Goal: Task Accomplishment & Management: Use online tool/utility

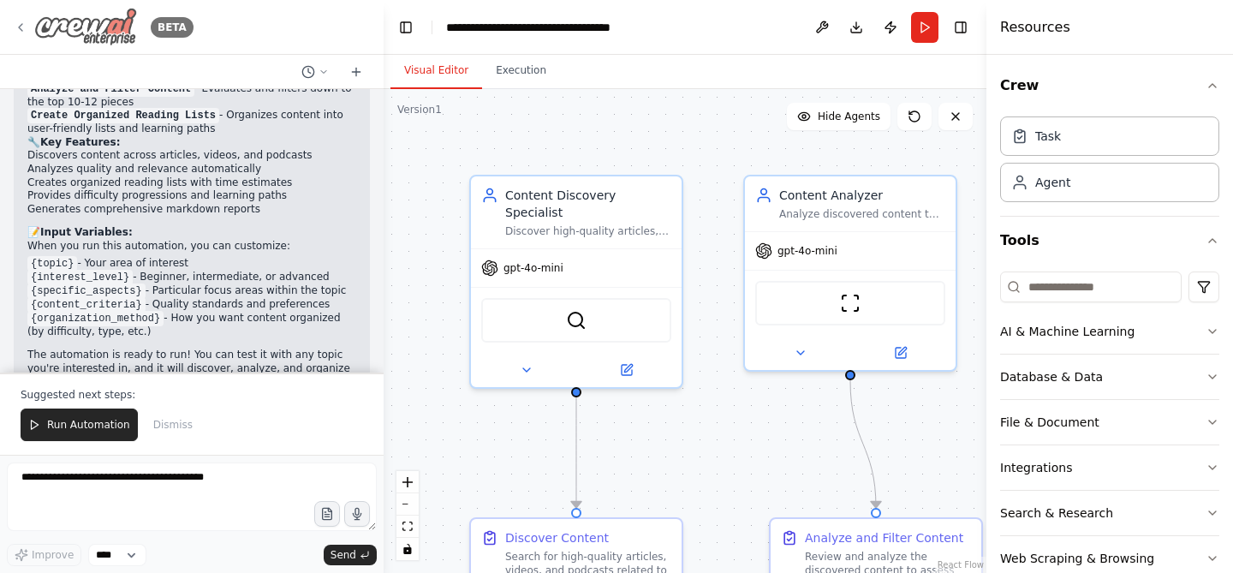
click at [26, 30] on icon at bounding box center [21, 28] width 14 height 14
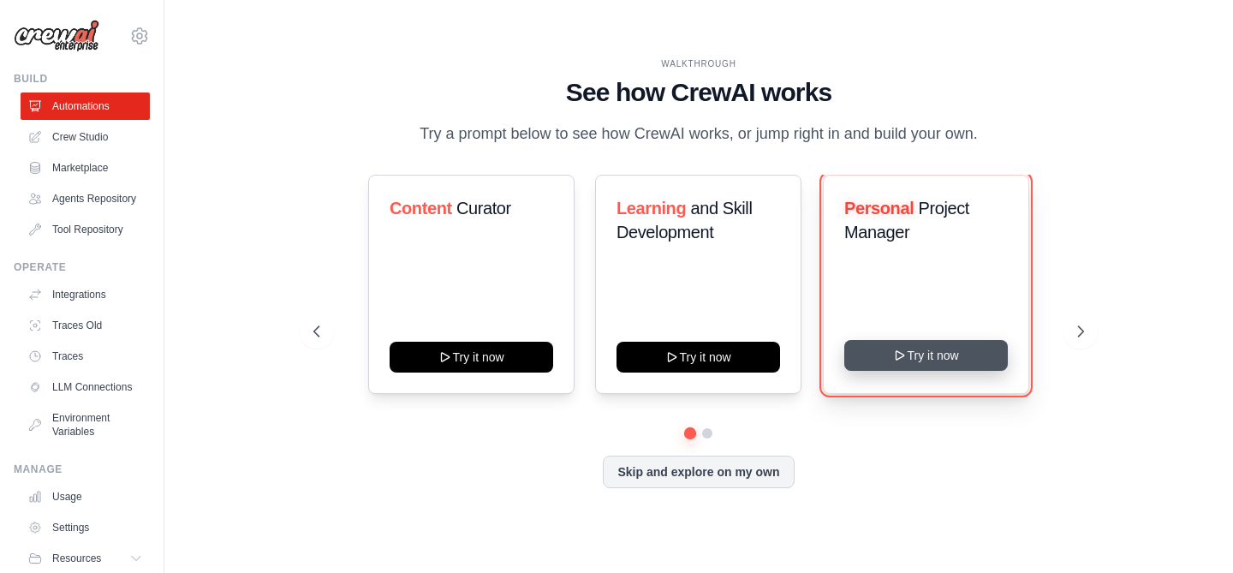
click at [943, 355] on button "Try it now" at bounding box center [927, 355] width 164 height 31
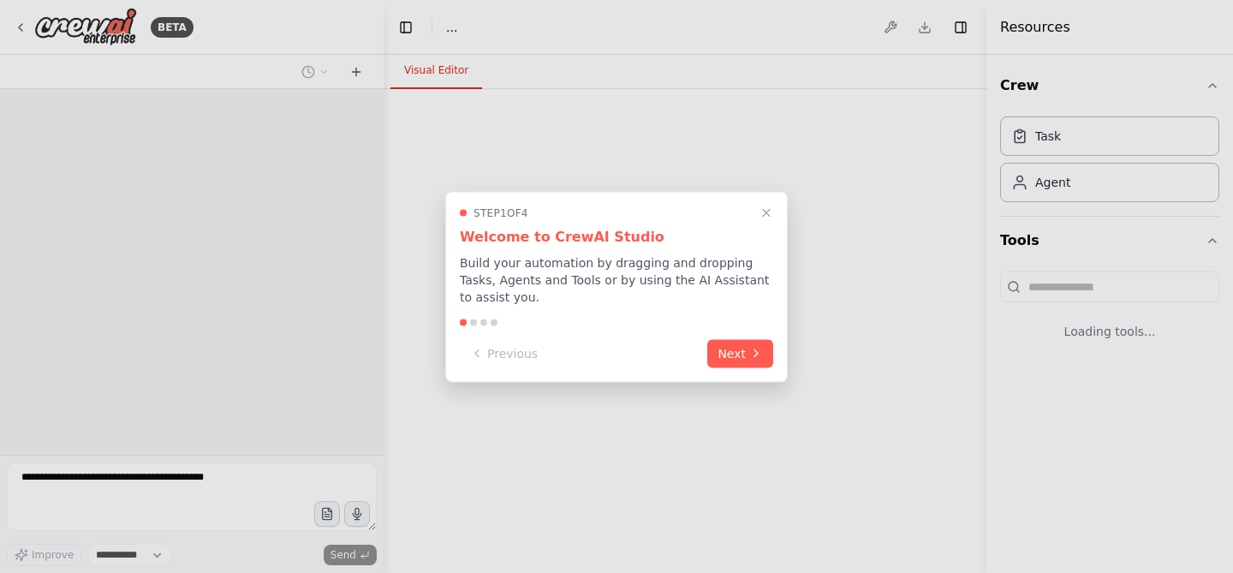
select select "****"
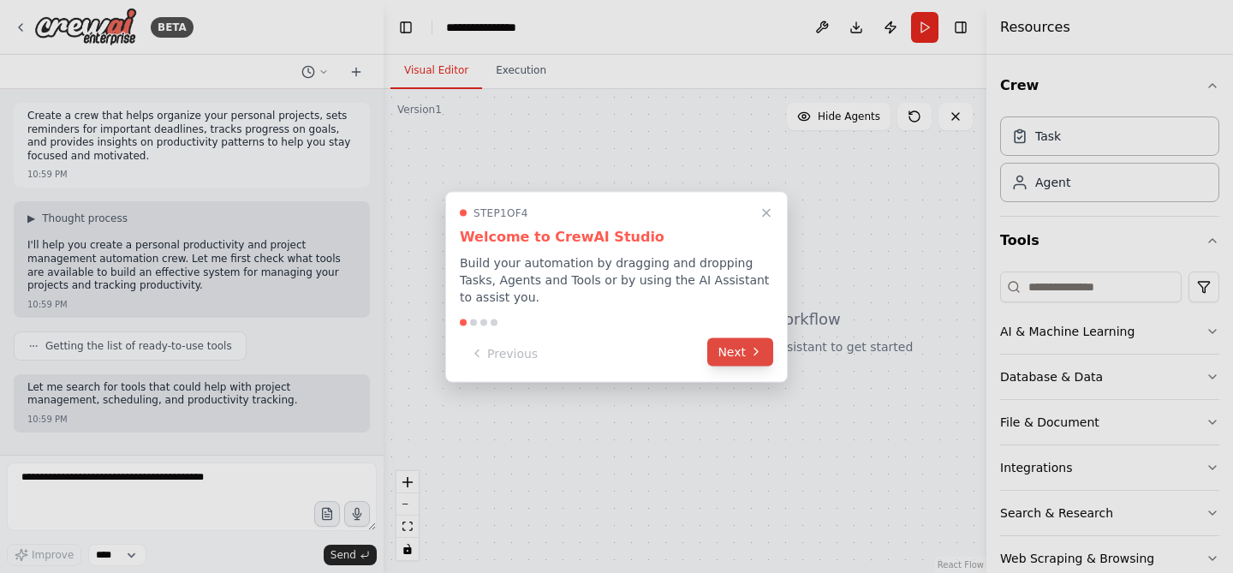
scroll to position [78, 0]
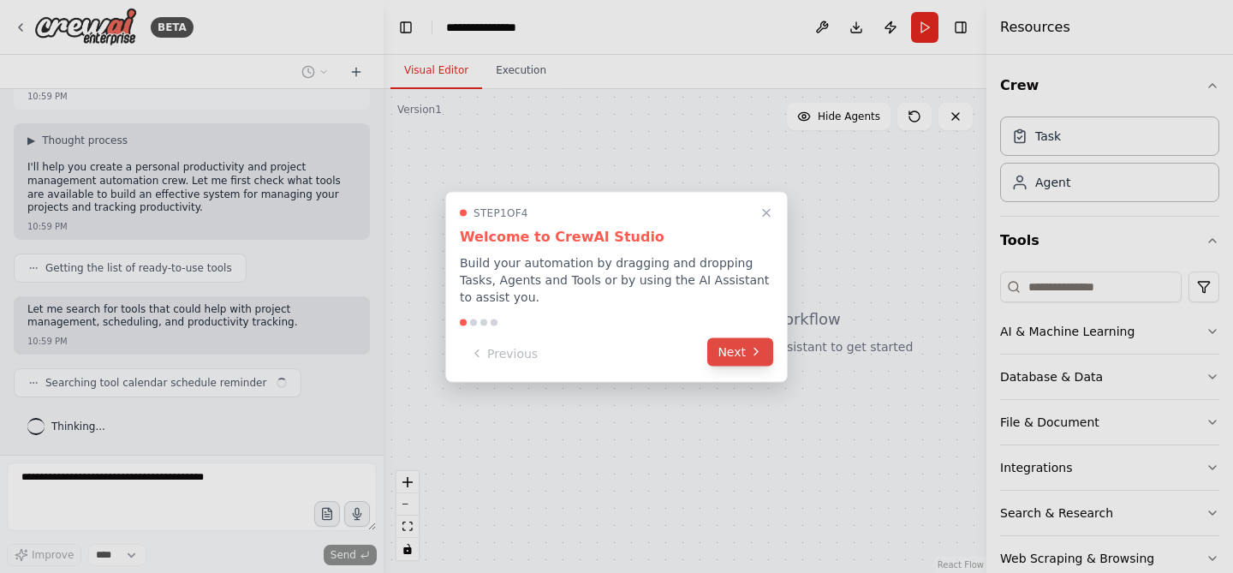
click at [731, 359] on button "Next" at bounding box center [741, 351] width 66 height 28
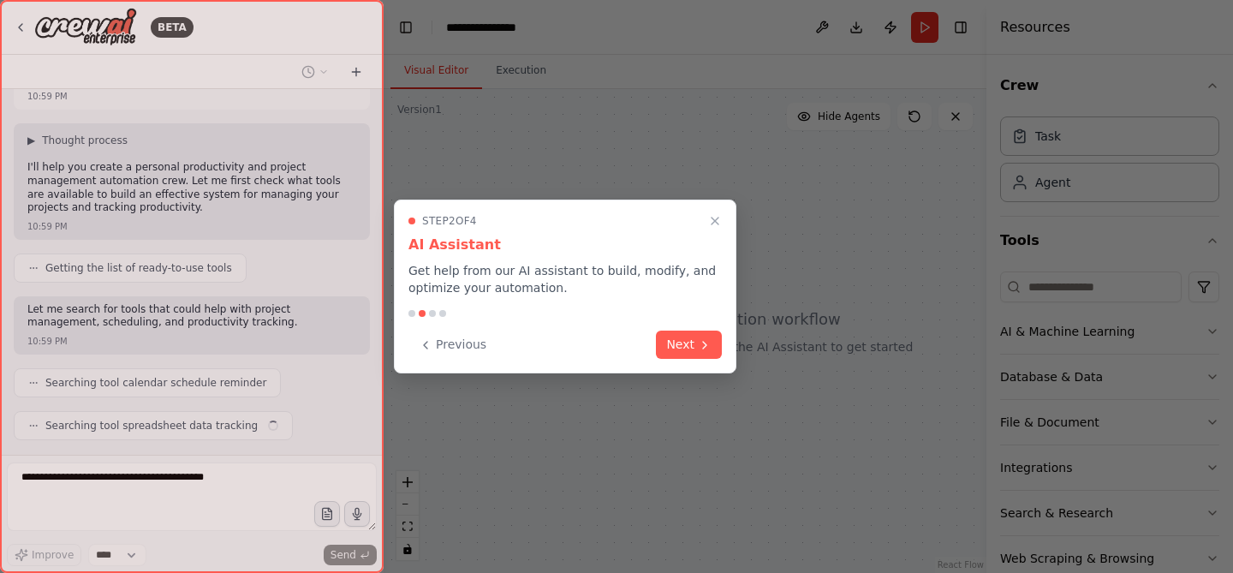
scroll to position [121, 0]
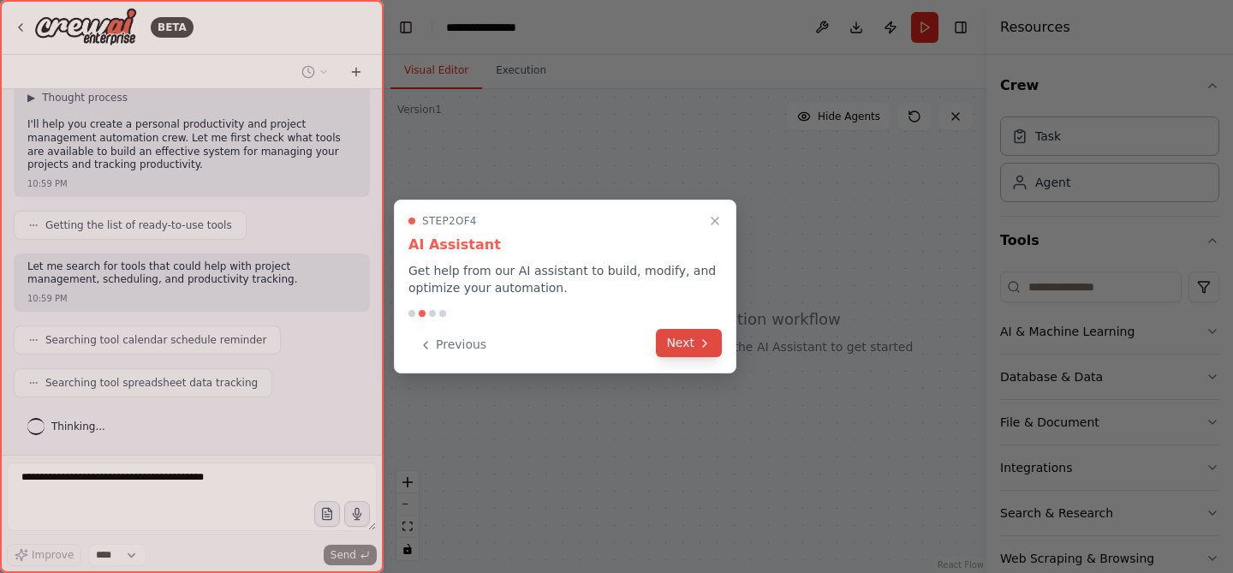
click at [701, 340] on icon at bounding box center [705, 344] width 14 height 14
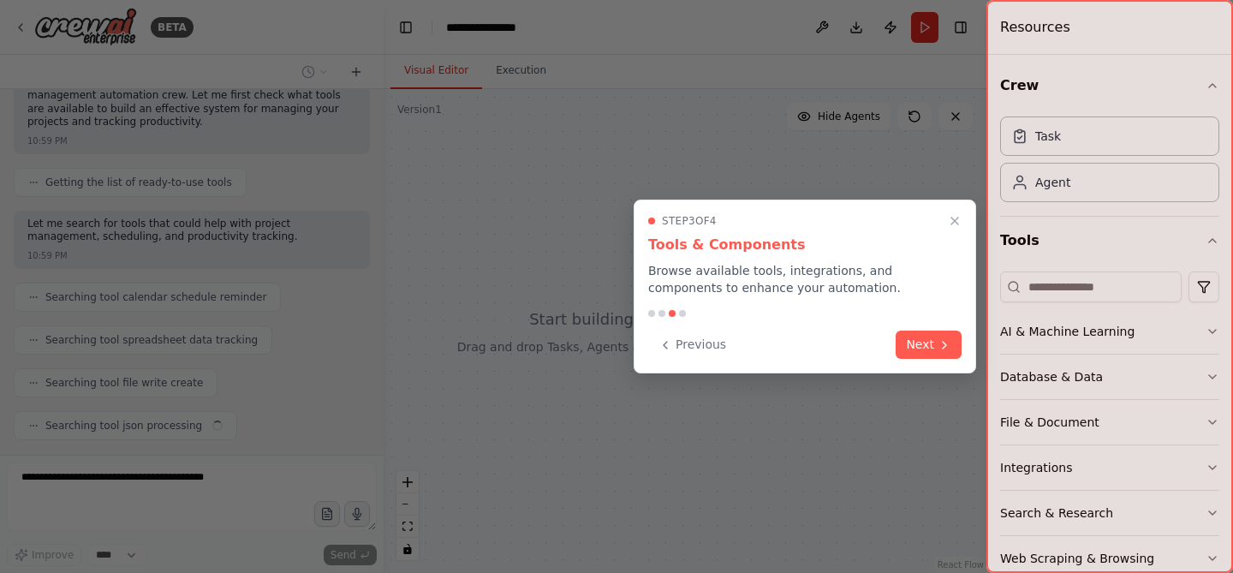
scroll to position [206, 0]
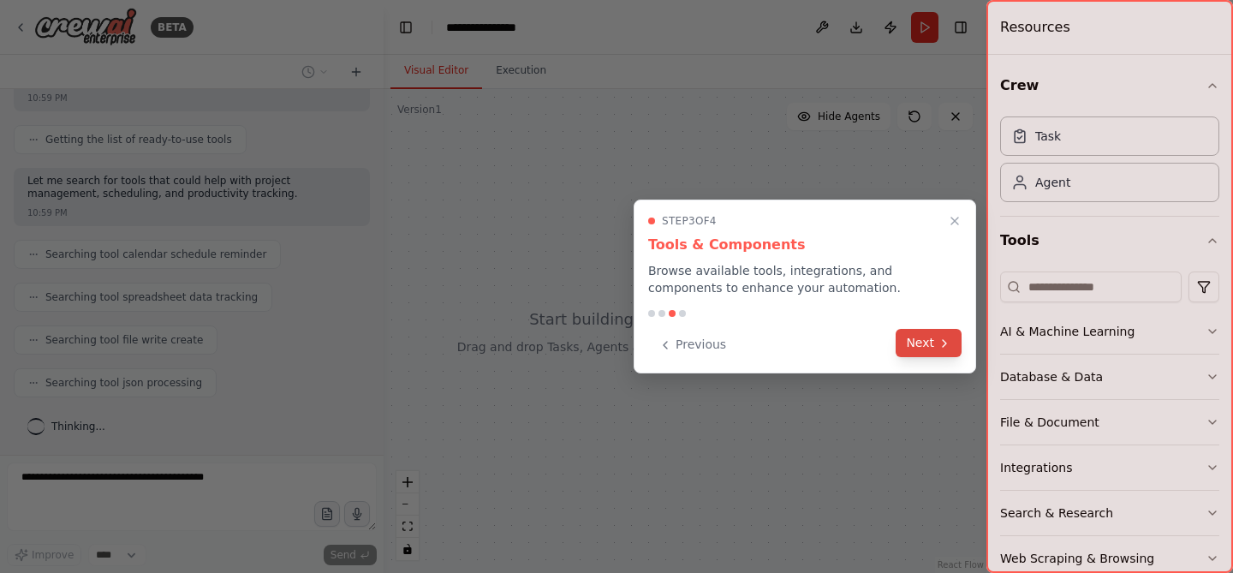
click at [917, 344] on button "Next" at bounding box center [929, 343] width 66 height 28
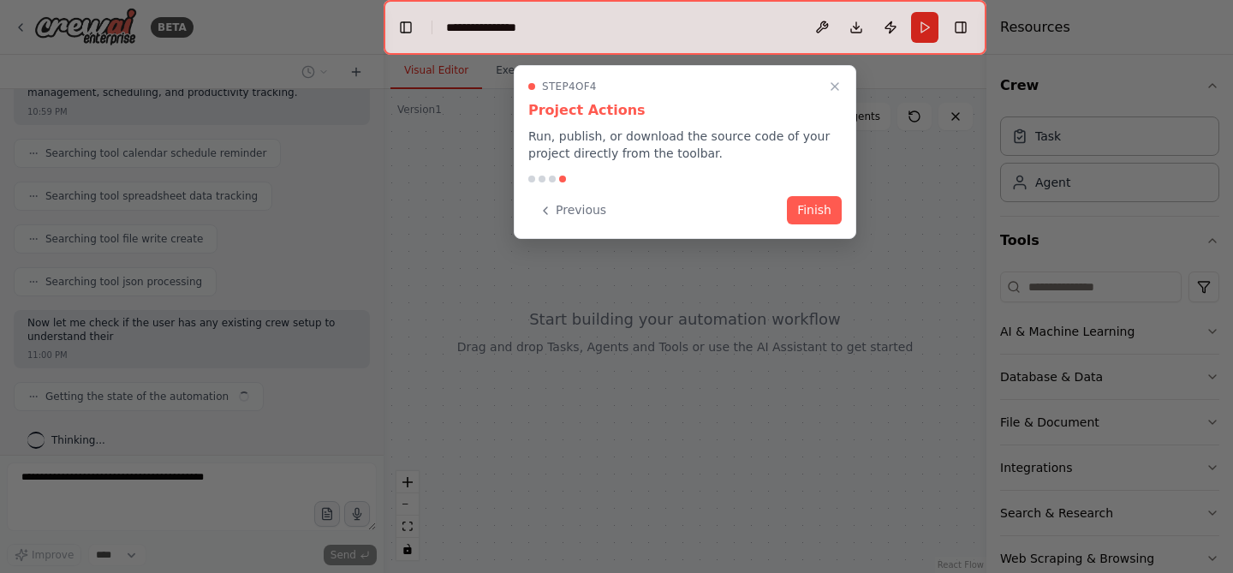
scroll to position [321, 0]
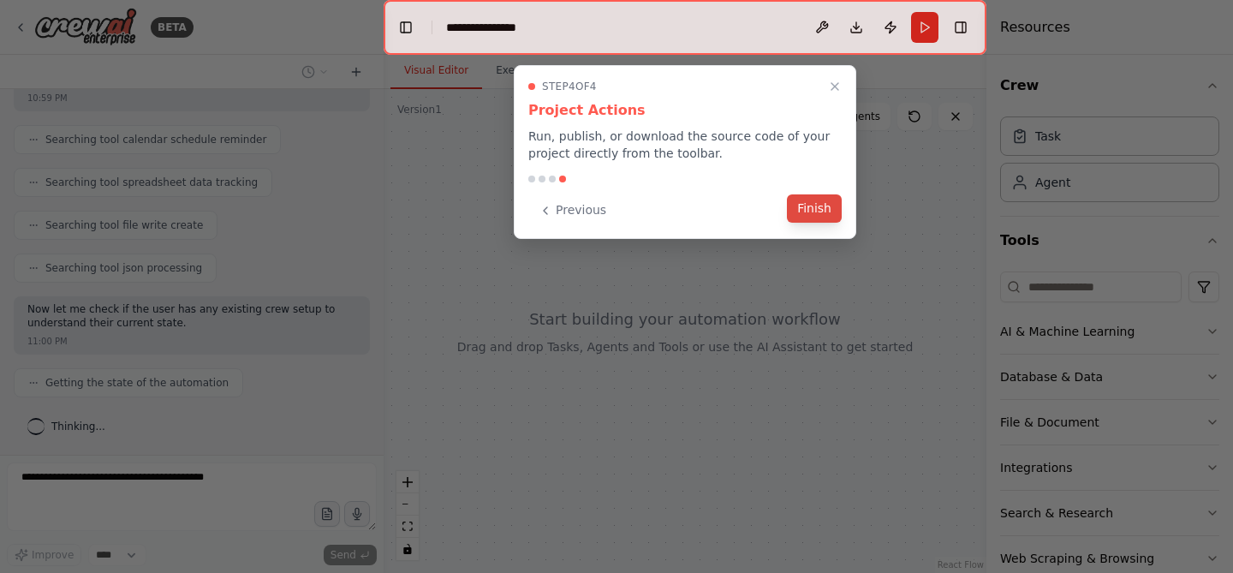
click at [815, 211] on button "Finish" at bounding box center [814, 208] width 55 height 28
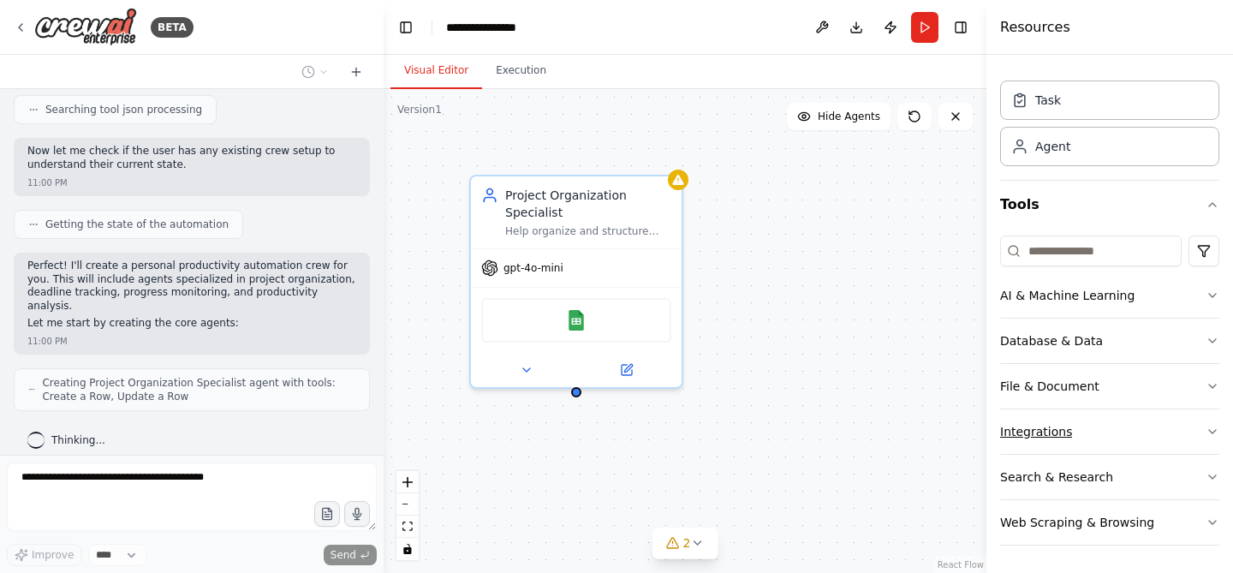
scroll to position [536, 0]
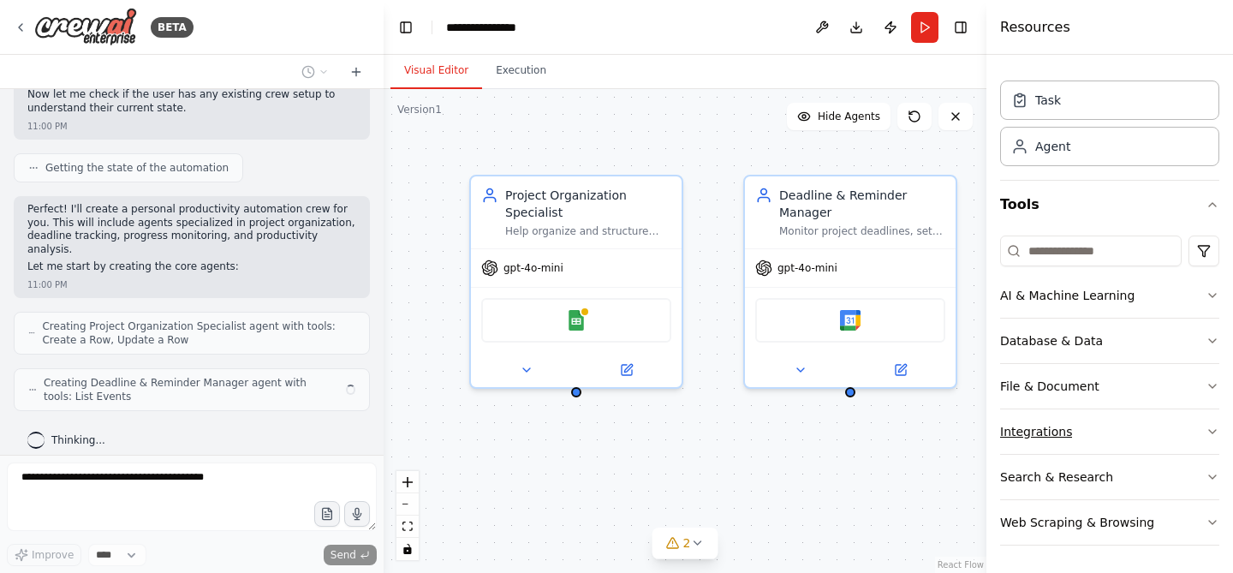
click at [1208, 428] on icon "button" at bounding box center [1213, 432] width 14 height 14
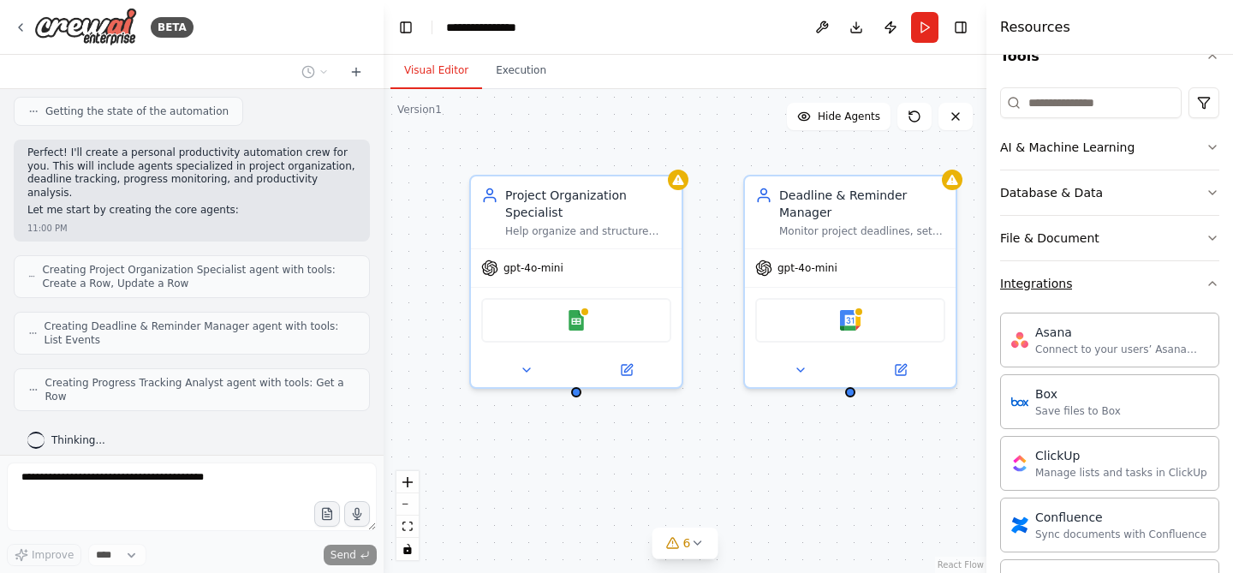
scroll to position [579, 0]
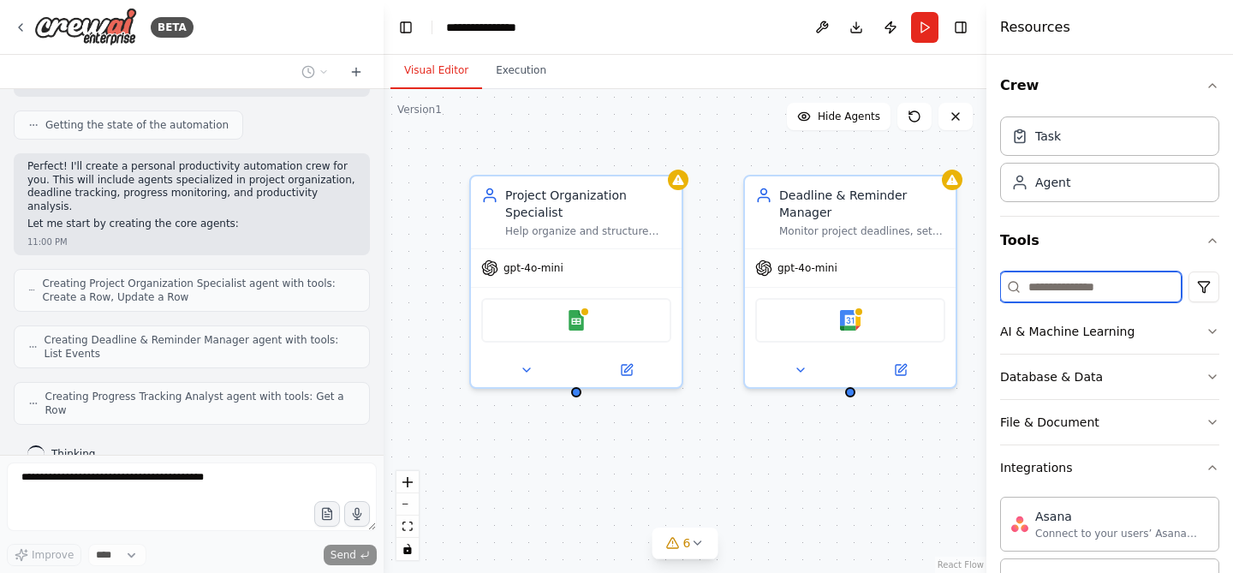
click at [1102, 286] on input at bounding box center [1091, 287] width 182 height 31
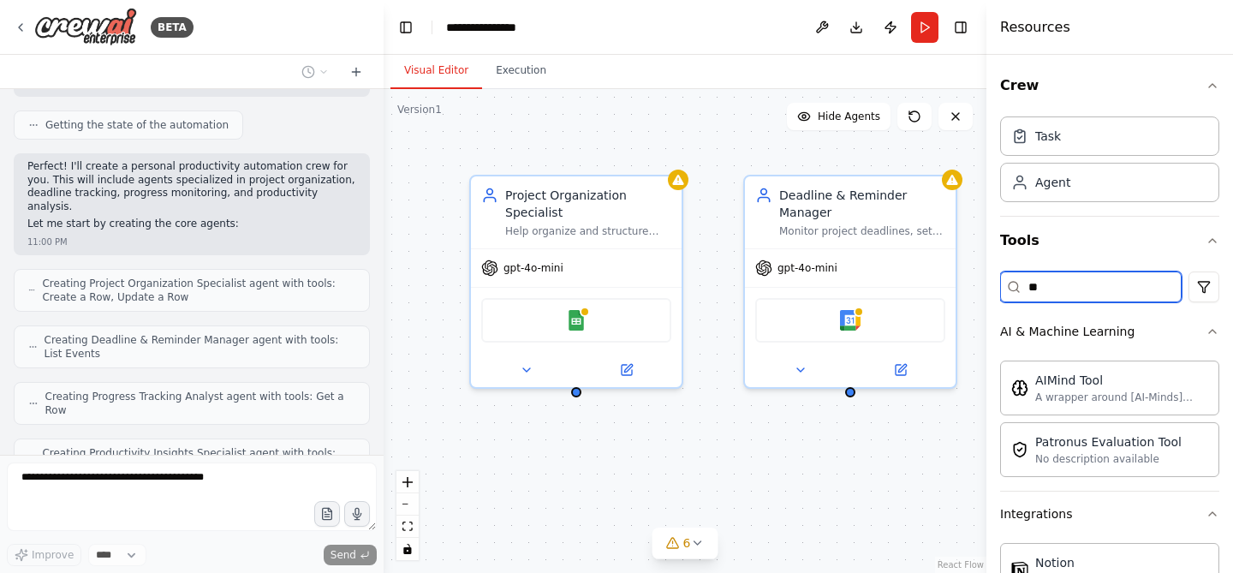
scroll to position [636, 0]
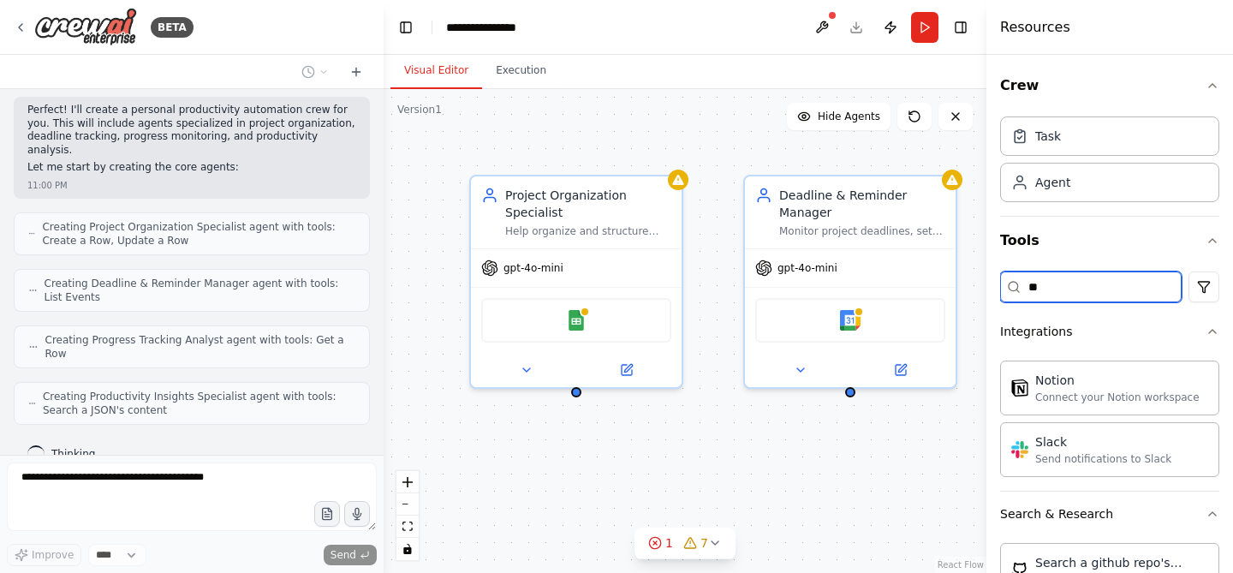
type input "*"
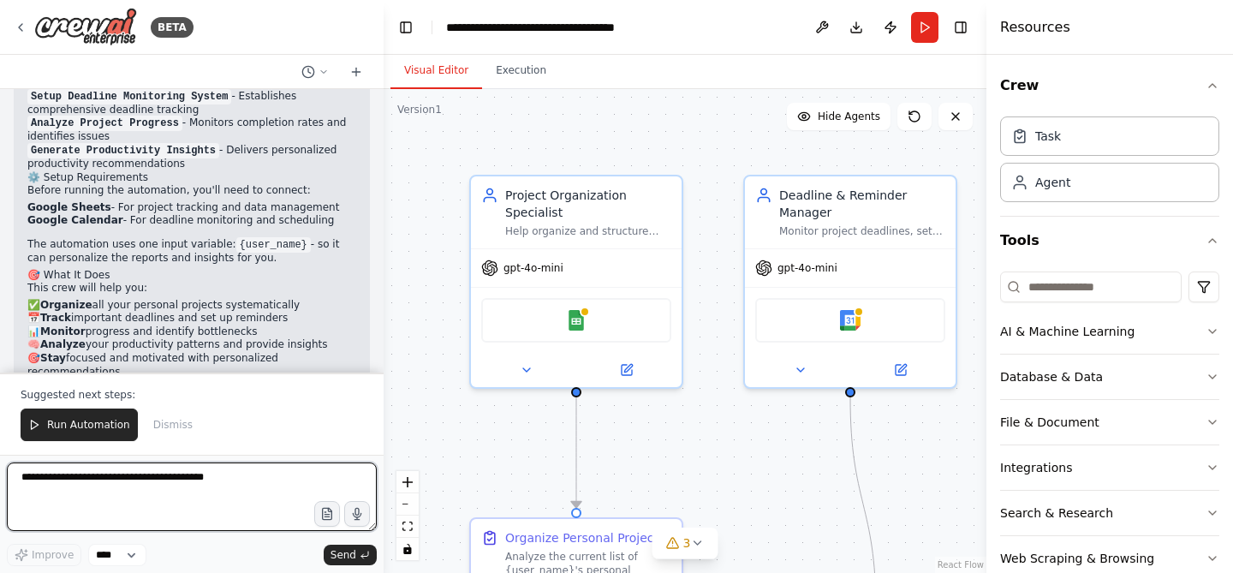
scroll to position [2131, 0]
